Goal: Communication & Community: Participate in discussion

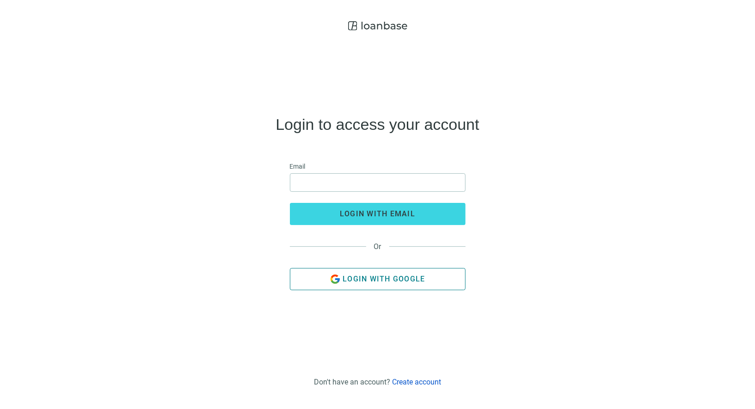
click at [392, 277] on span "Login with Google" at bounding box center [384, 279] width 82 height 9
click at [333, 270] on button "Login with Google" at bounding box center [378, 279] width 176 height 22
